Goal: Task Accomplishment & Management: Manage account settings

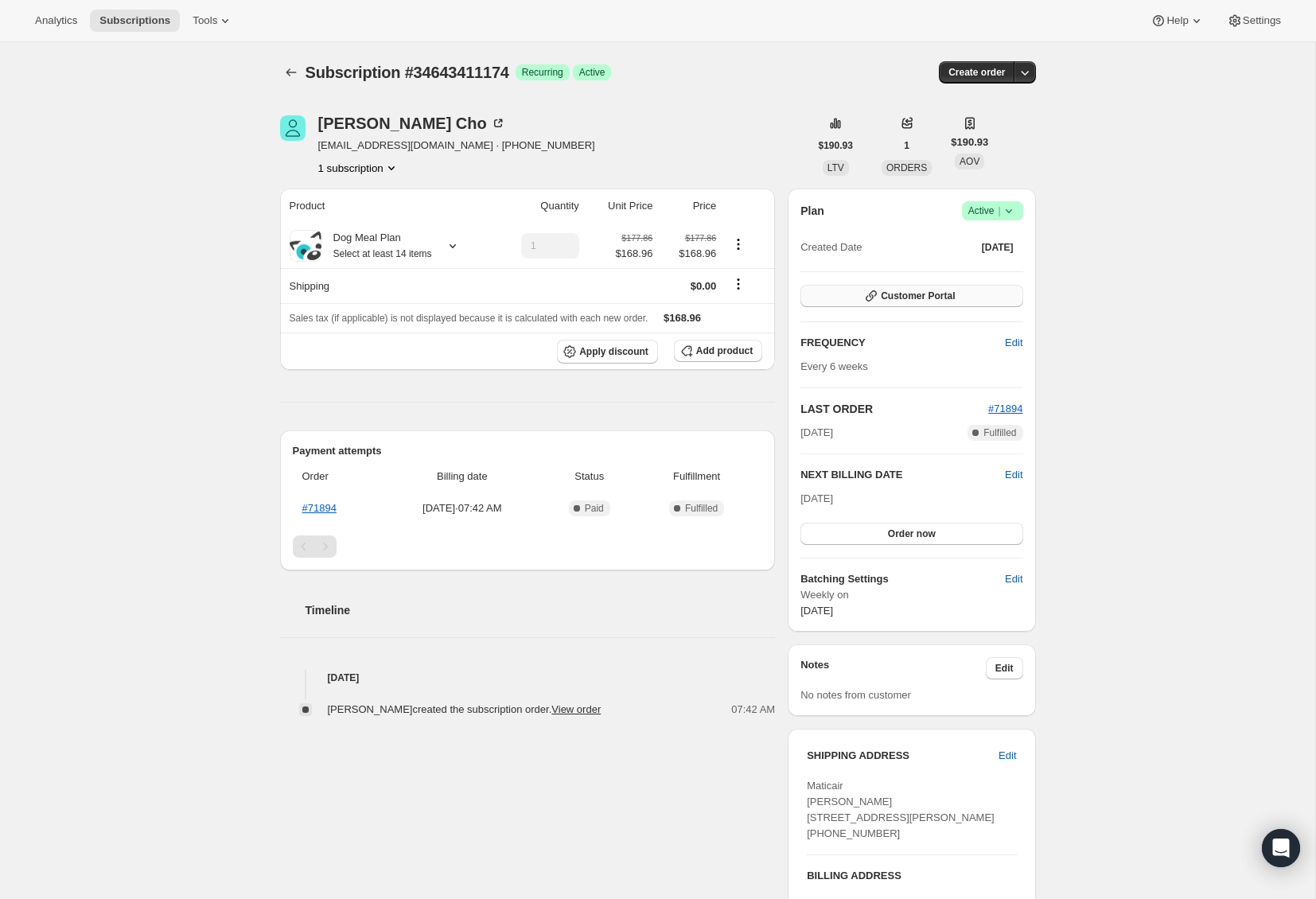
click at [919, 299] on span "Customer Portal" at bounding box center [918, 296] width 74 height 13
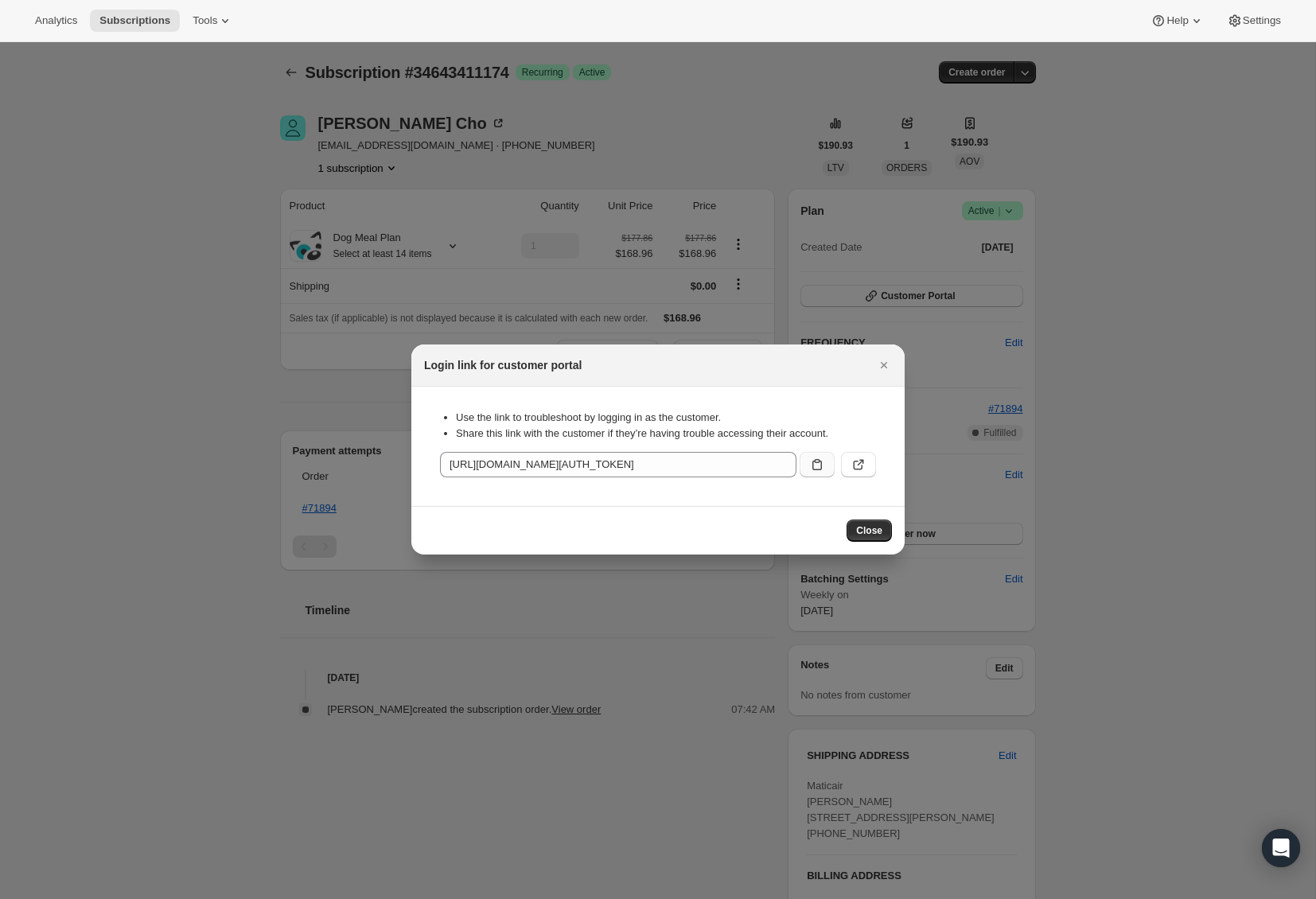
click at [816, 461] on icon ":rbs:" at bounding box center [817, 464] width 16 height 16
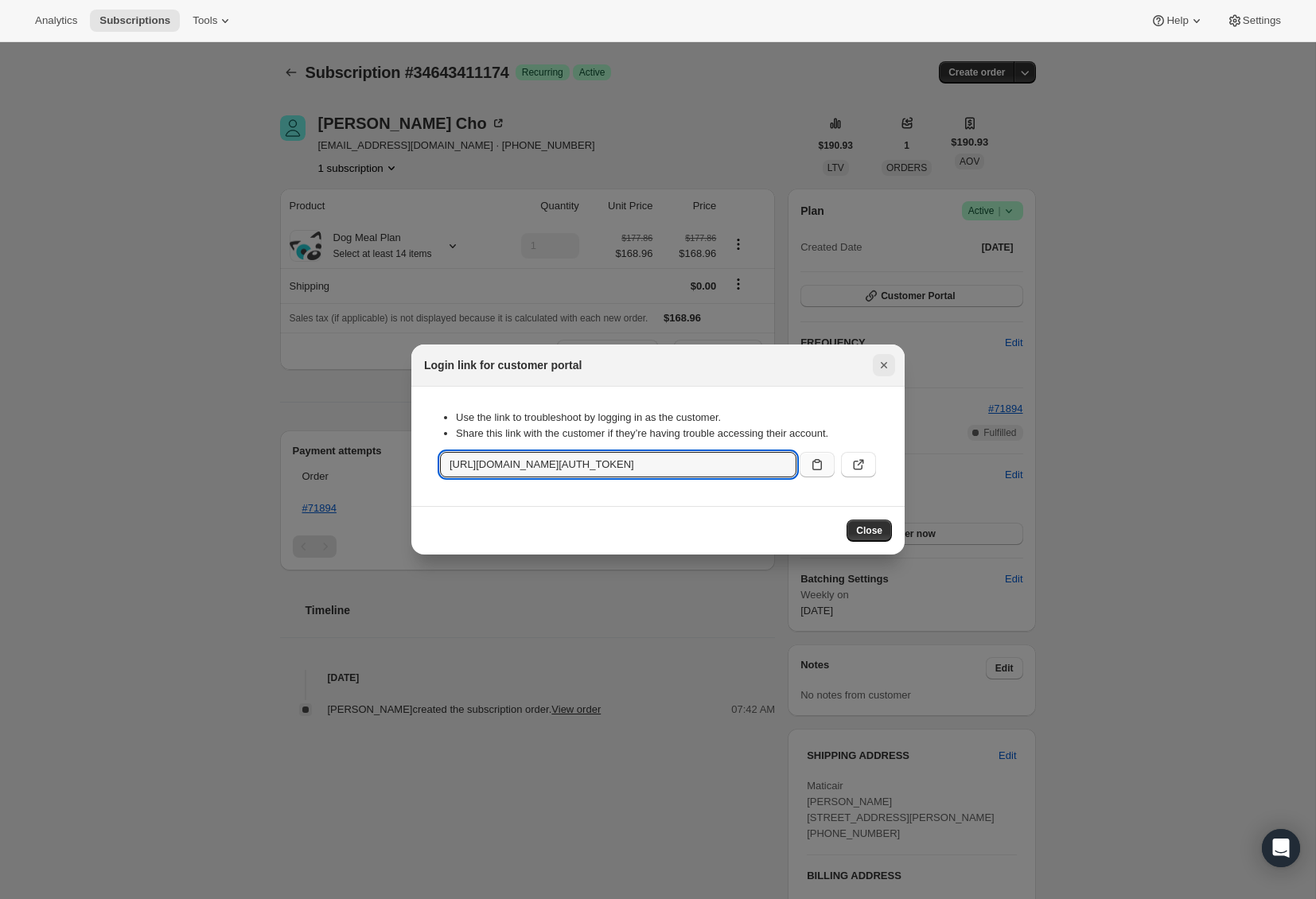
click at [885, 369] on icon "Close" at bounding box center [884, 365] width 16 height 16
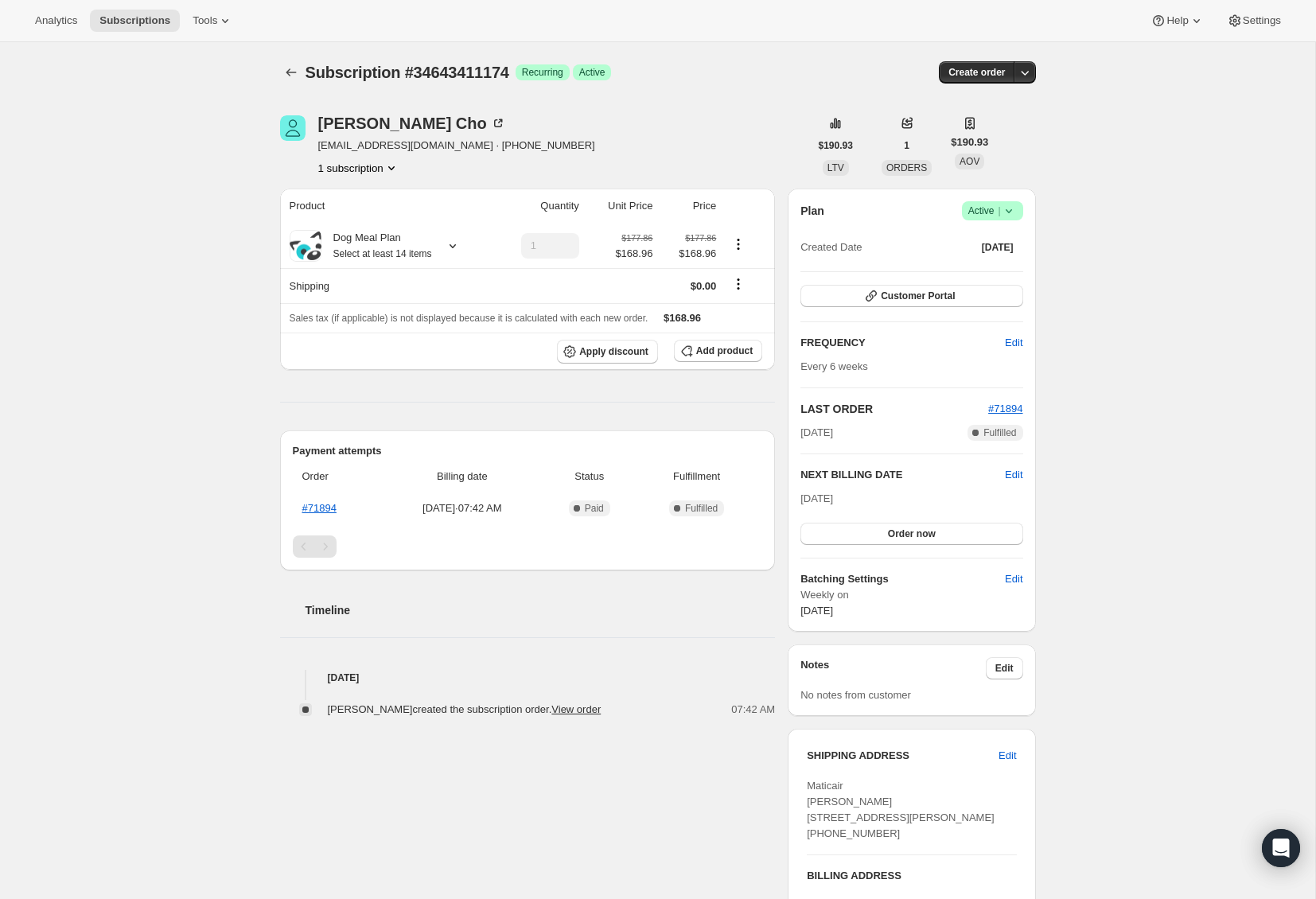
click at [1137, 356] on div "Subscription #34643411174. This page is ready Subscription #34643411174 Success…" at bounding box center [657, 563] width 1315 height 1041
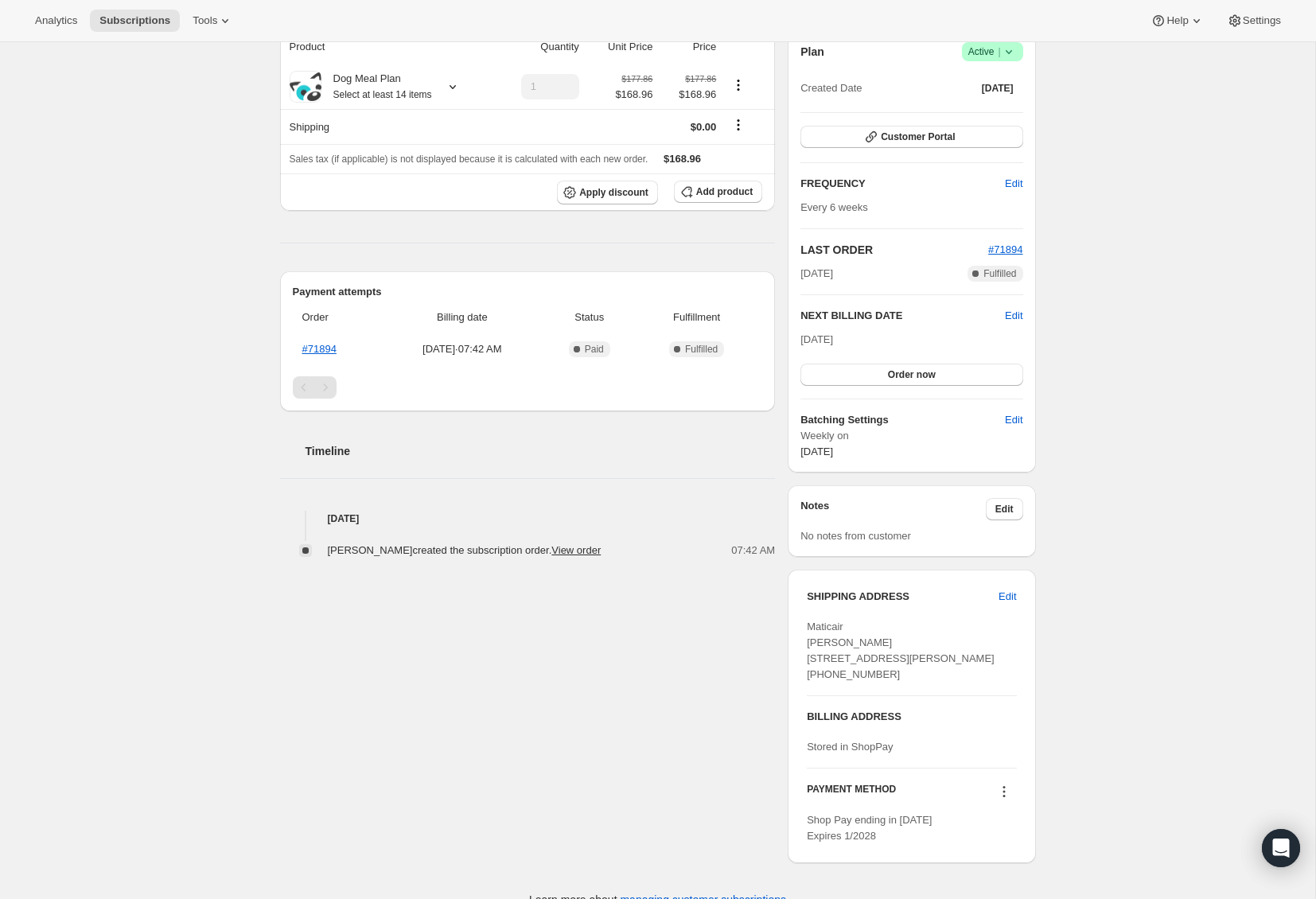
scroll to position [214, 0]
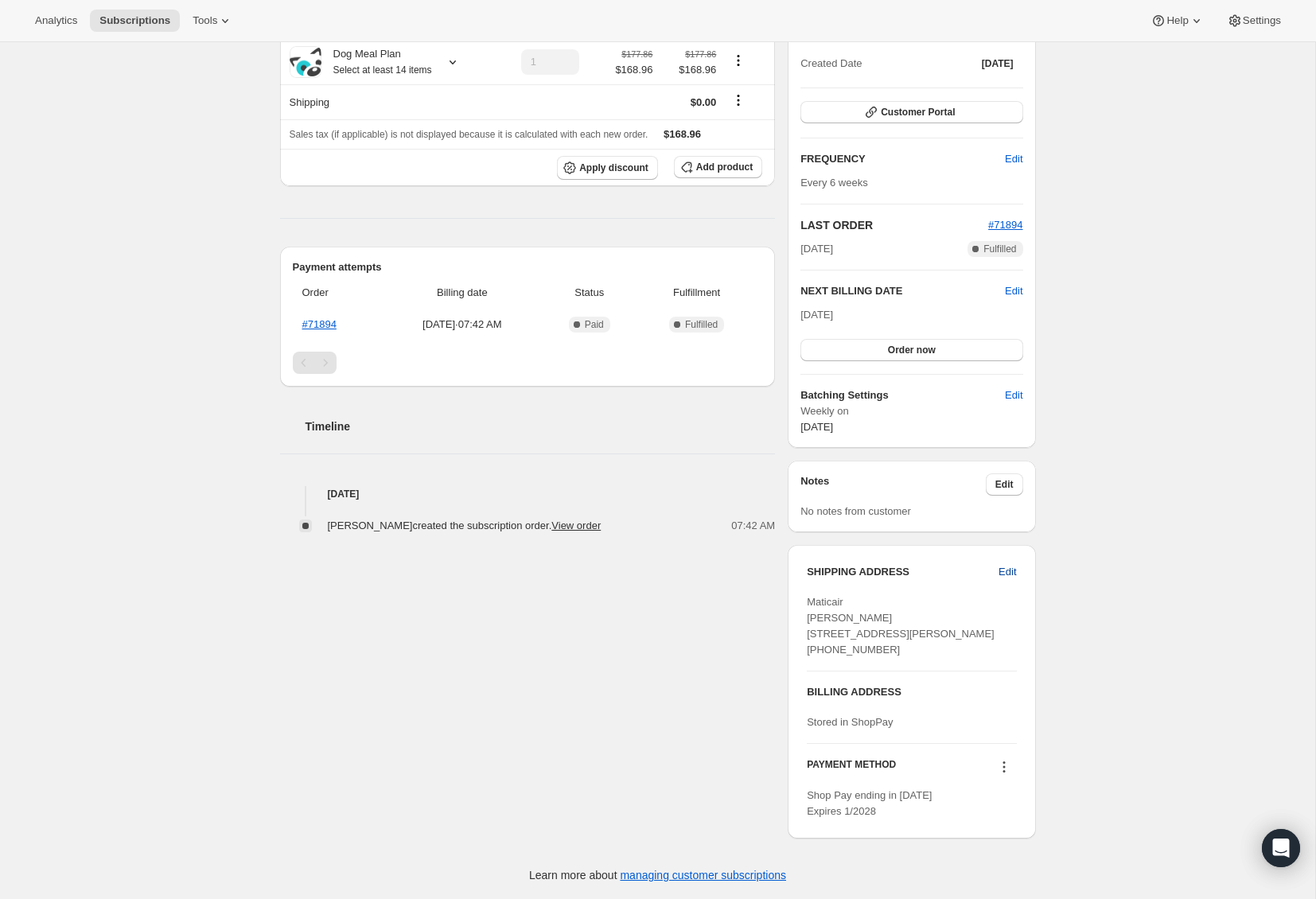
click at [1003, 564] on span "Edit" at bounding box center [1007, 571] width 18 height 16
select select "ON"
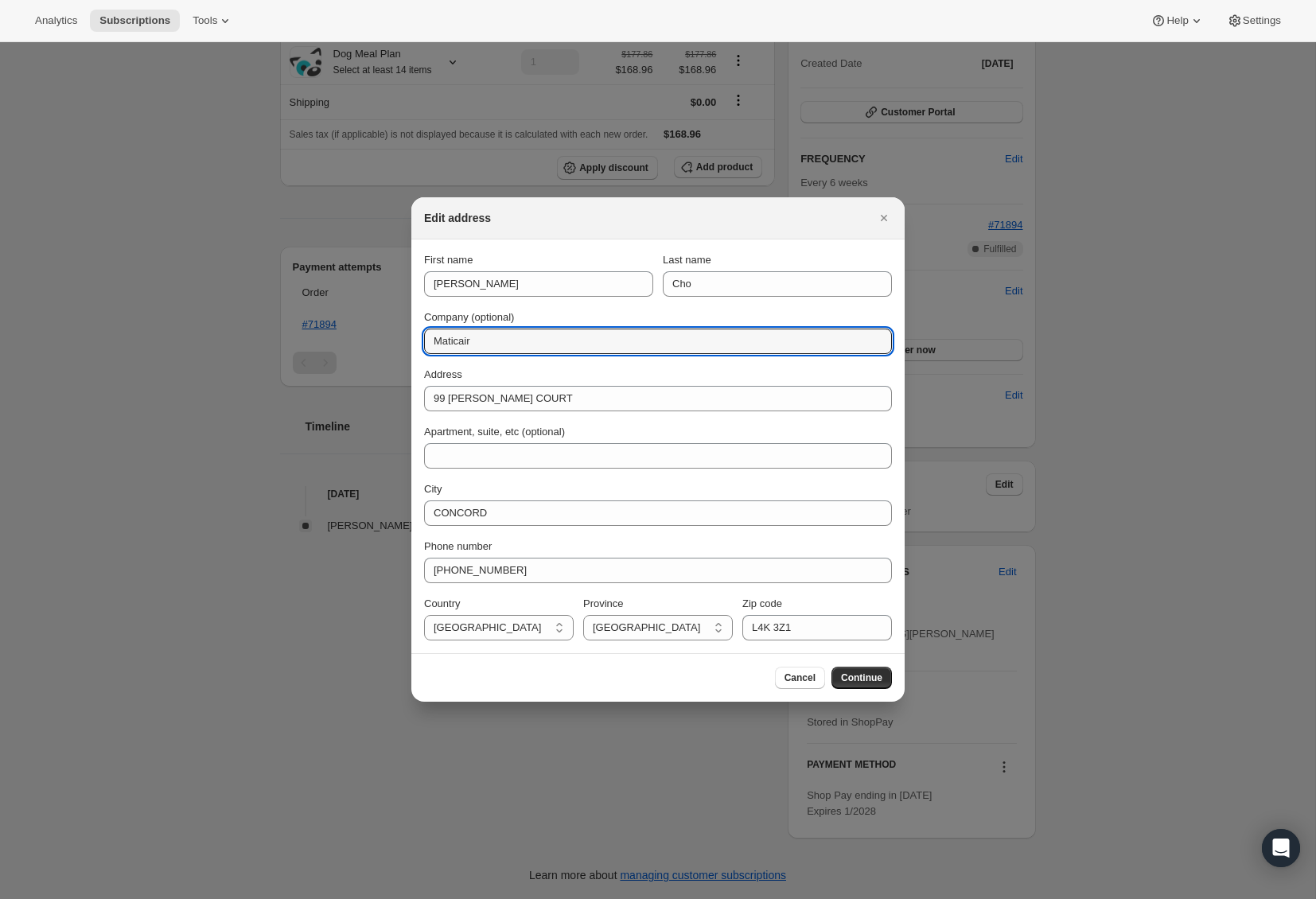
drag, startPoint x: 511, startPoint y: 344, endPoint x: 403, endPoint y: 343, distance: 108.0
click at [403, 898] on div "Edit address First name [PERSON_NAME] Last name [PERSON_NAME] Company (optional…" at bounding box center [658, 899] width 1316 height 0
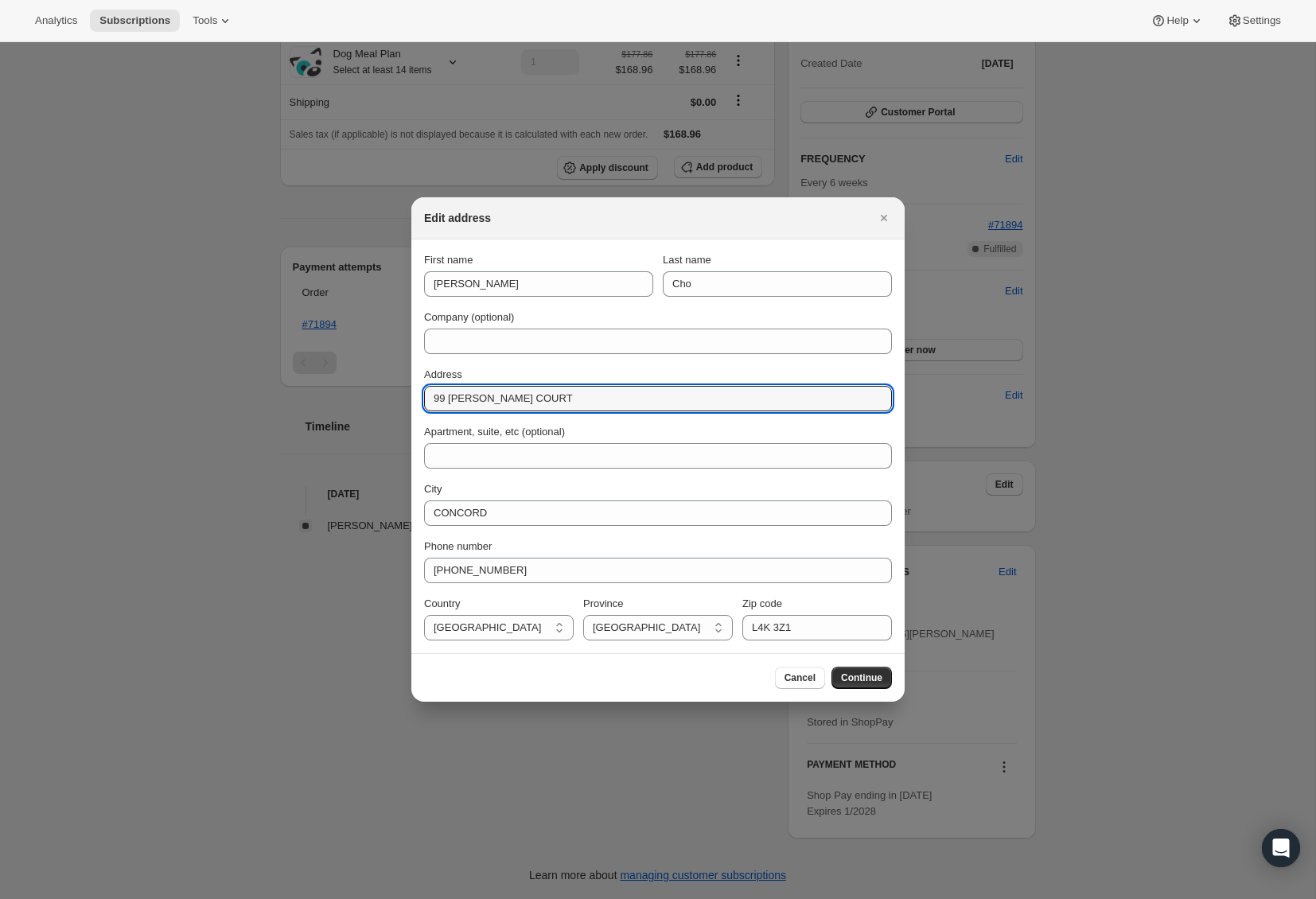
drag, startPoint x: 566, startPoint y: 402, endPoint x: 405, endPoint y: 399, distance: 161.0
click at [405, 898] on div "Edit address First name [PERSON_NAME] Last name [PERSON_NAME] Company (optional…" at bounding box center [658, 899] width 1316 height 0
paste input "[STREET_ADDRESS]"
type input "[STREET_ADDRESS]"
click at [488, 466] on input "Apartment, suite, etc (optional)" at bounding box center [658, 456] width 468 height 26
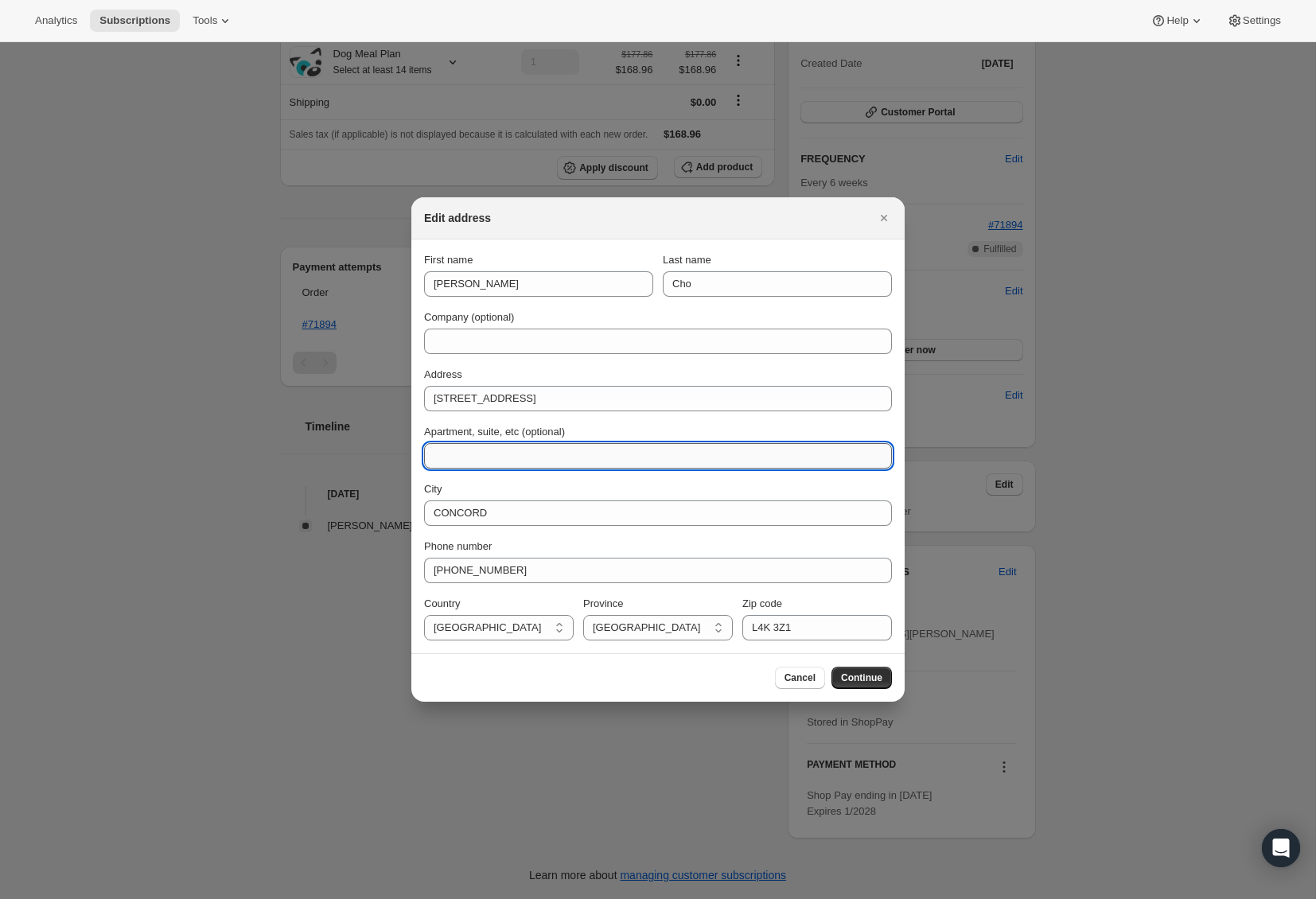
paste input "Unit 3801"
type input "Unit 3801"
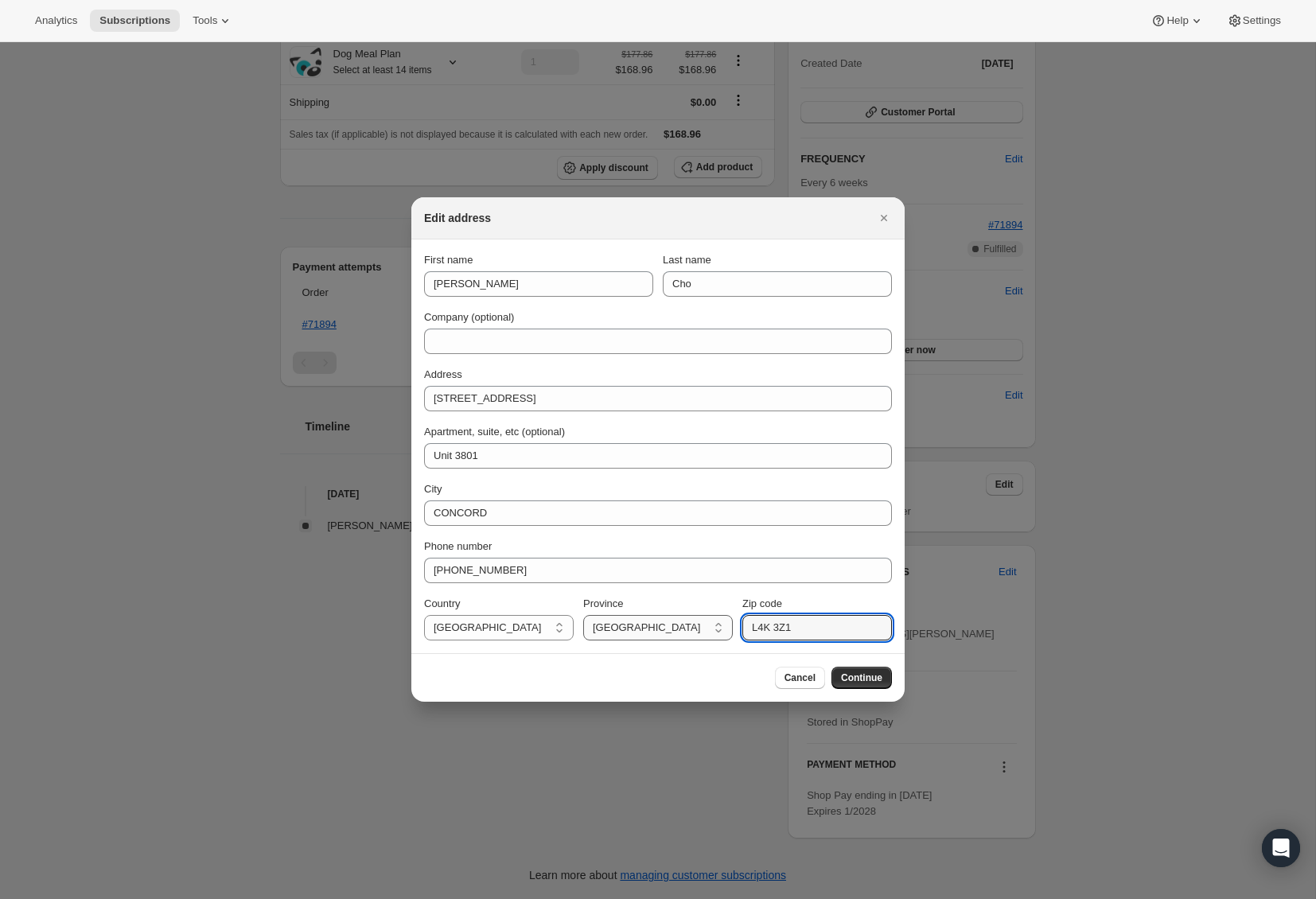
drag, startPoint x: 807, startPoint y: 628, endPoint x: 721, endPoint y: 626, distance: 86.0
click at [721, 626] on div "Country [GEOGRAPHIC_DATA] [GEOGRAPHIC_DATA] [GEOGRAPHIC_DATA] [GEOGRAPHIC_DATA]…" at bounding box center [658, 618] width 468 height 44
paste input "0K6"
type input "L4K 0K6"
click at [847, 674] on span "Continue" at bounding box center [862, 678] width 41 height 13
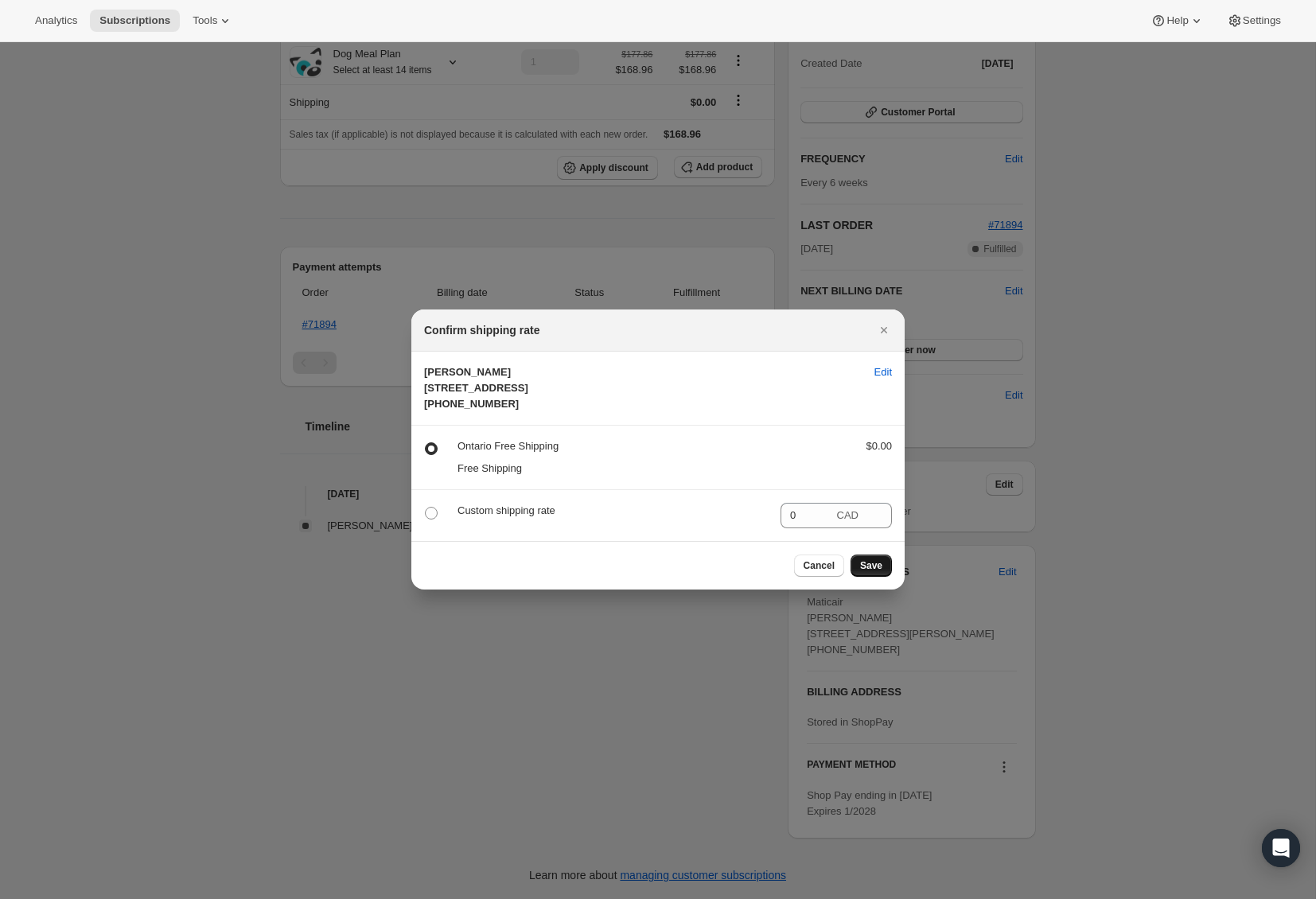
click at [869, 572] on span "Save" at bounding box center [872, 566] width 22 height 13
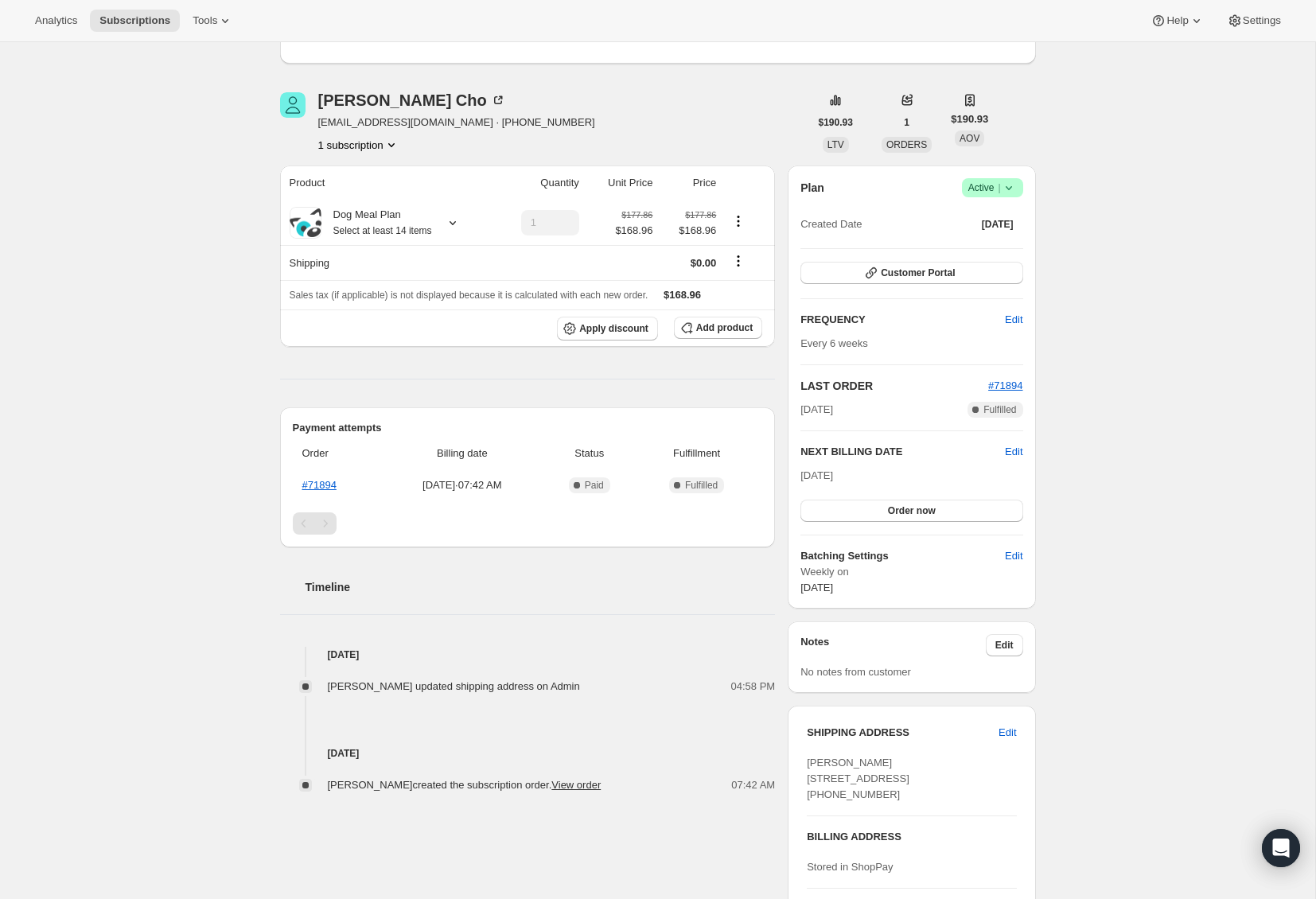
scroll to position [0, 0]
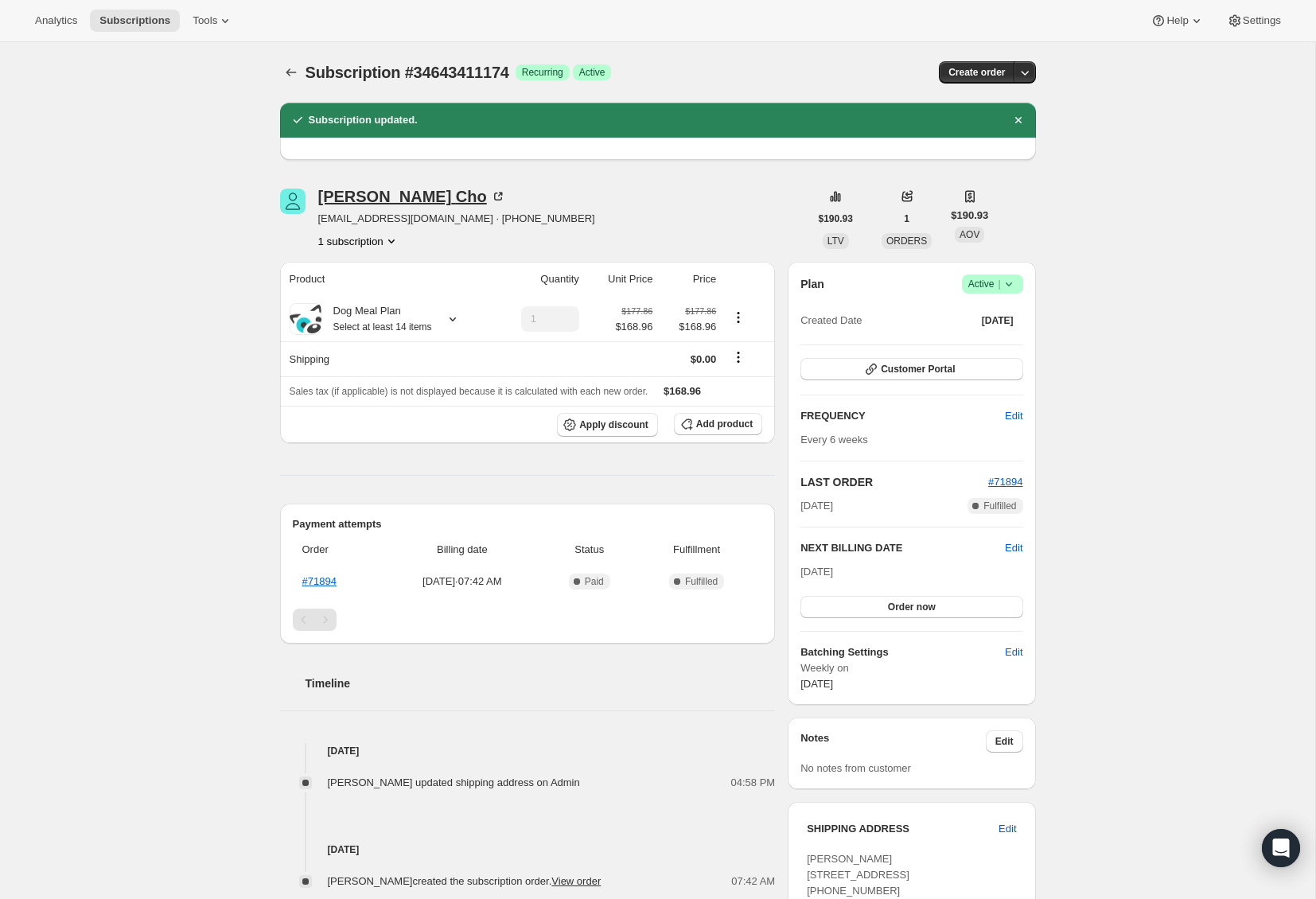
click at [365, 202] on div "[PERSON_NAME]" at bounding box center [412, 196] width 188 height 16
